Goal: Navigation & Orientation: Find specific page/section

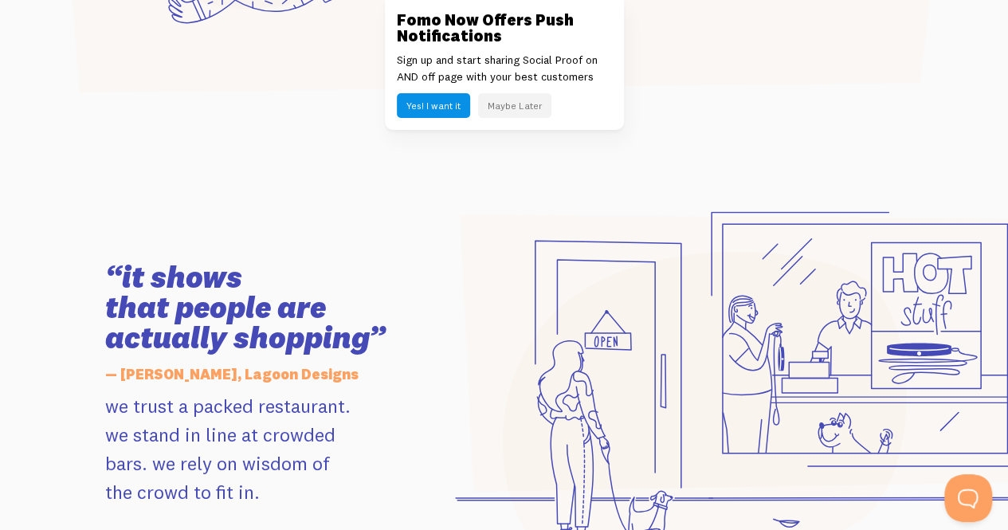
scroll to position [1275, 0]
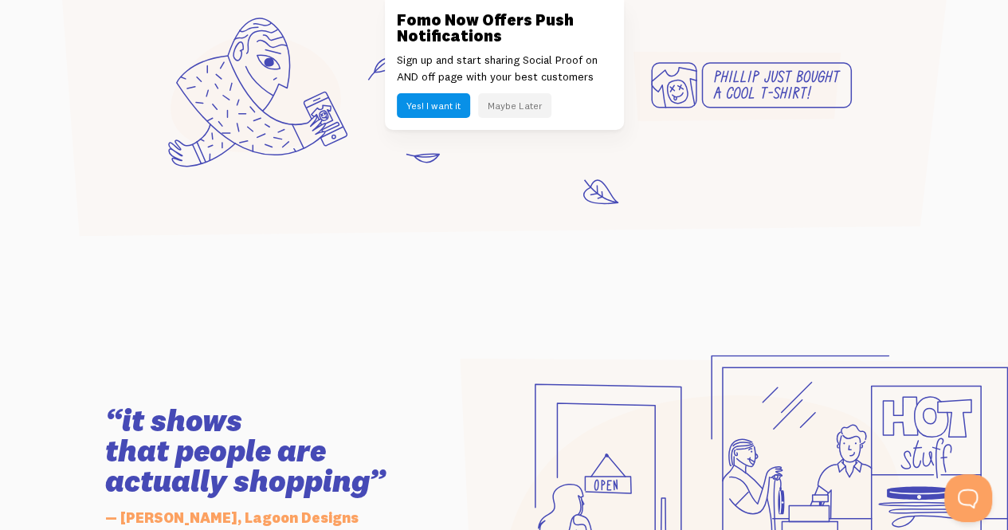
click at [519, 107] on button "Maybe Later" at bounding box center [514, 105] width 73 height 25
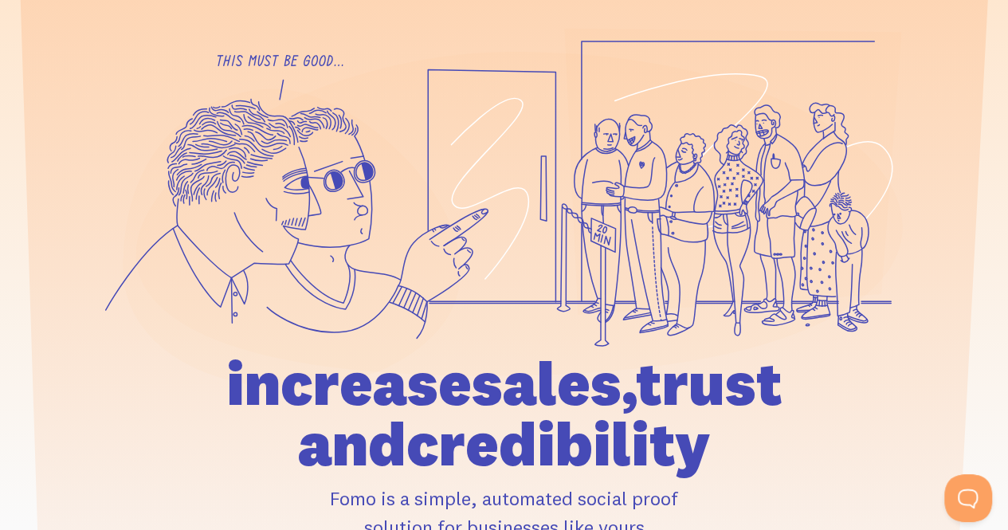
scroll to position [0, 0]
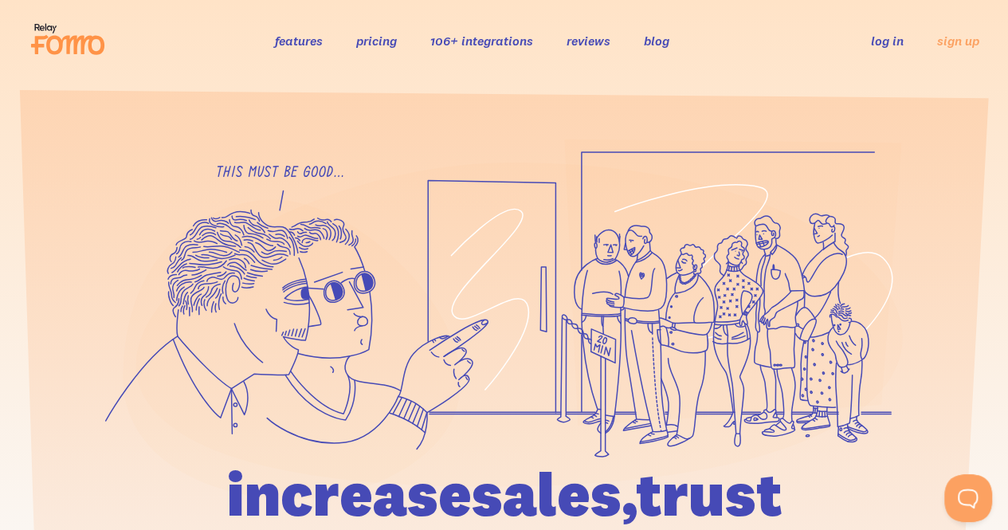
click at [315, 42] on link "features" at bounding box center [299, 41] width 48 height 16
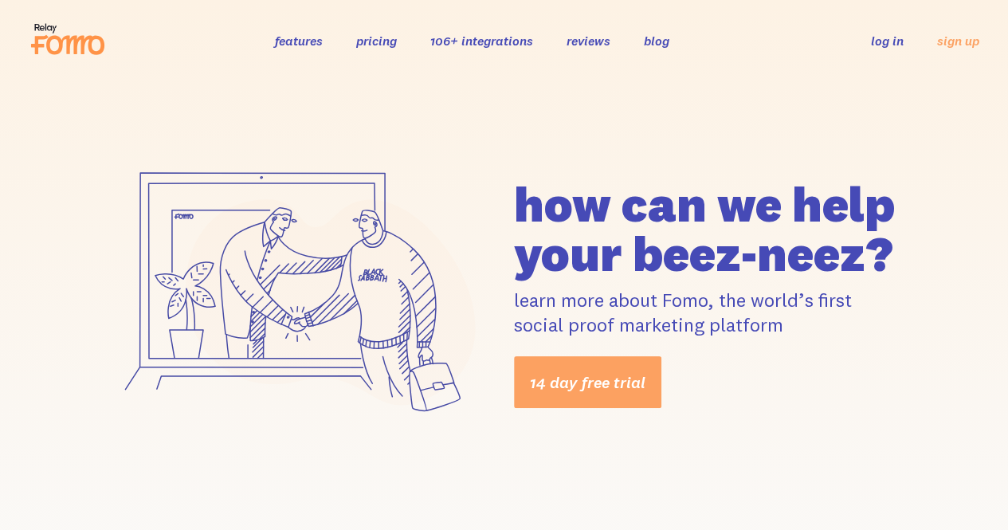
click at [288, 36] on link "features" at bounding box center [299, 41] width 48 height 16
click at [480, 41] on link "106+ integrations" at bounding box center [481, 41] width 103 height 16
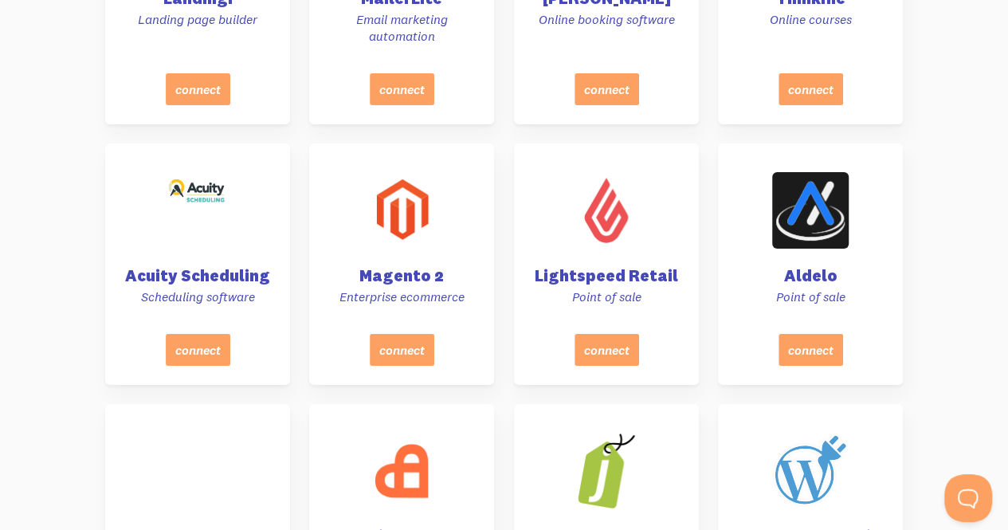
scroll to position [5975, 0]
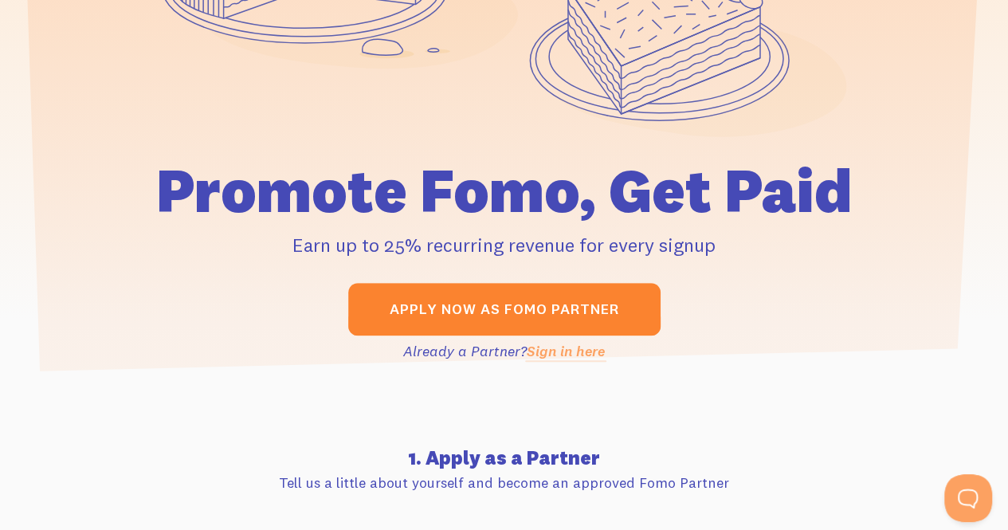
click at [576, 315] on link "Apply now as Fomo Partner" at bounding box center [504, 309] width 312 height 53
